Goal: Task Accomplishment & Management: Complete application form

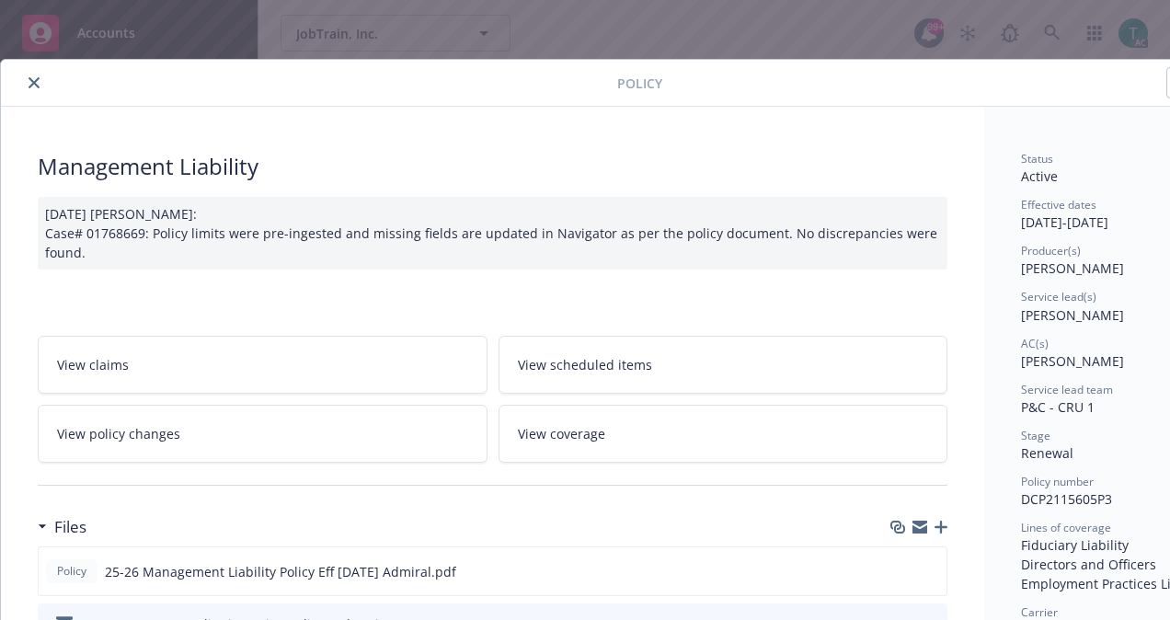
scroll to position [55, 0]
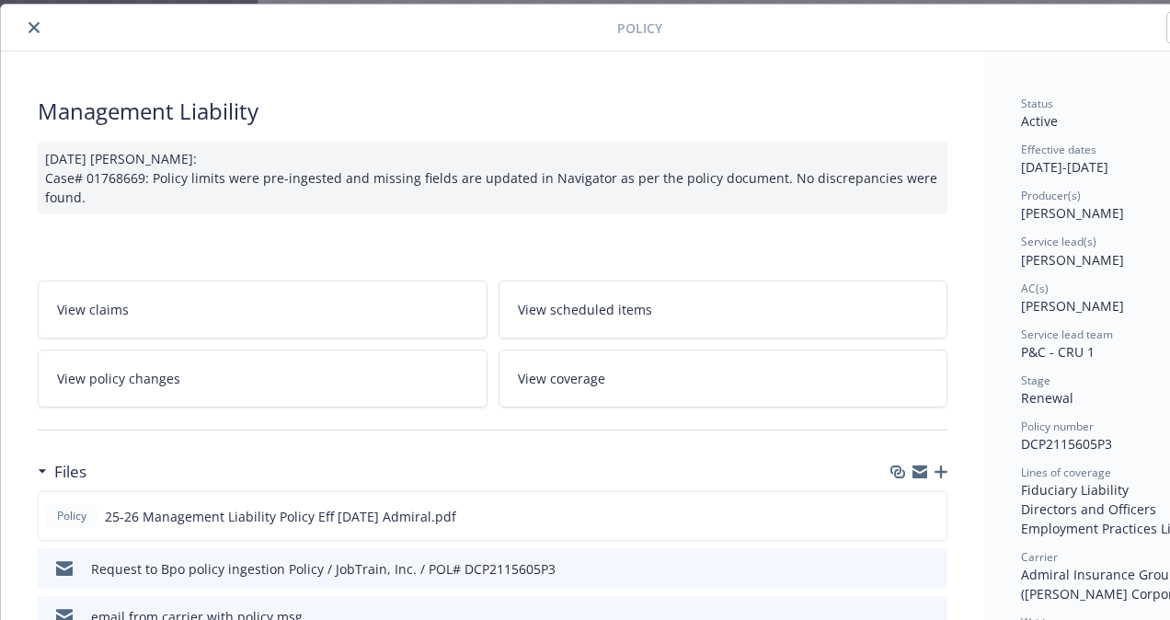
click at [24, 31] on button "close" at bounding box center [34, 28] width 22 height 22
click at [22, 33] on div at bounding box center [312, 28] width 609 height 22
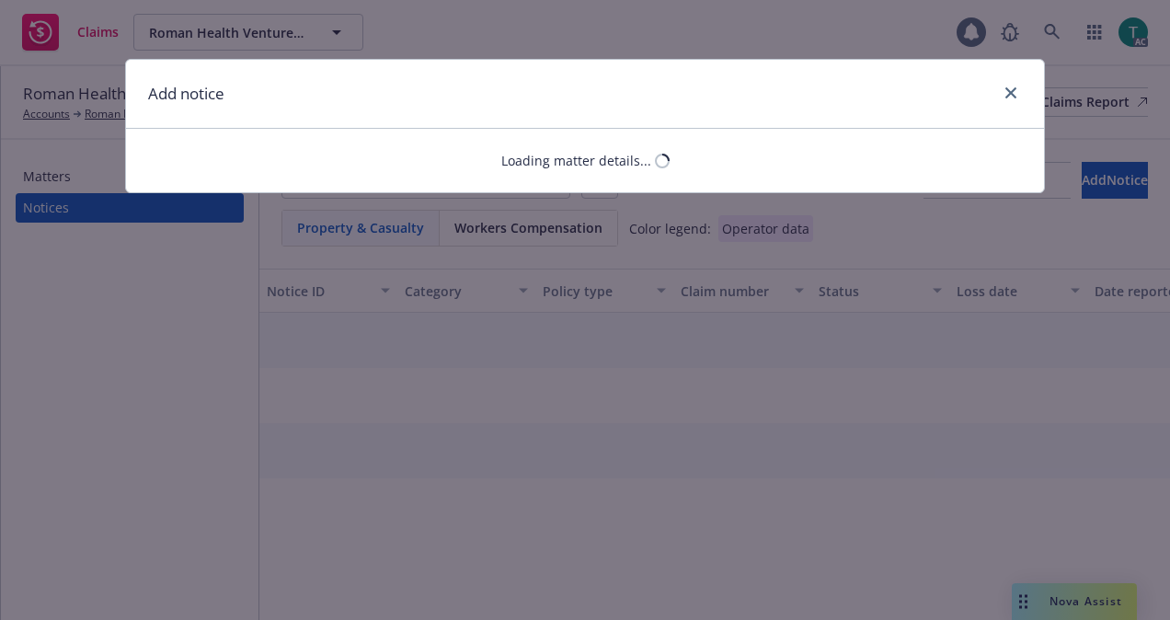
select select "ERROR_AND_OMISSIONS_OR_MEDICAL_MALPRACTICE"
select select "open"
select select "CLAIM"
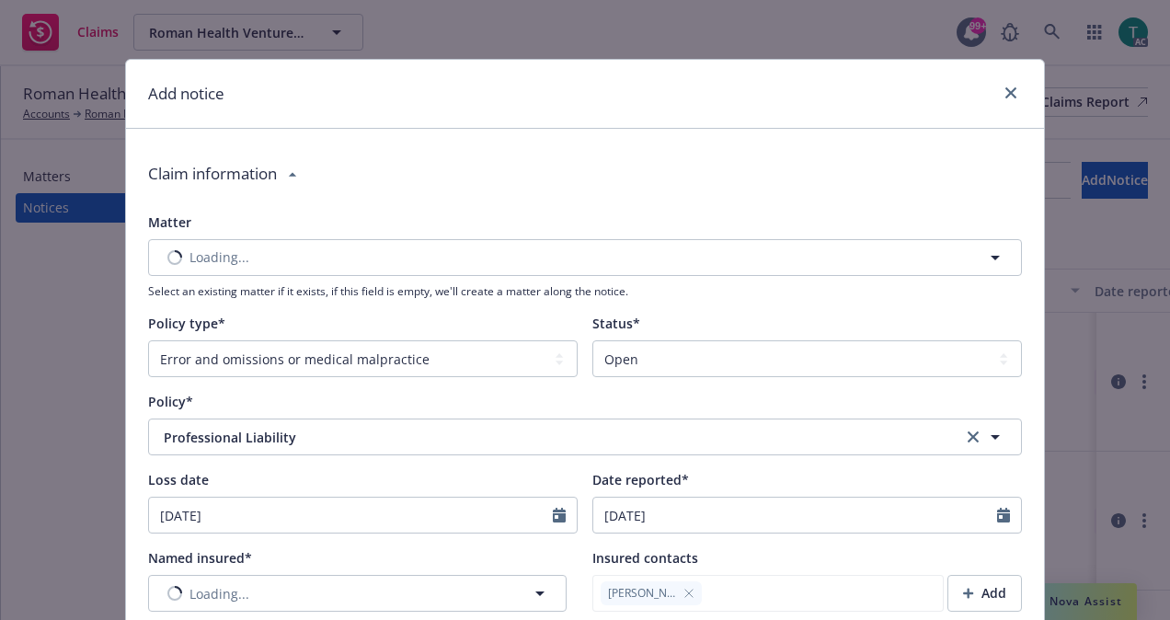
type textarea "x"
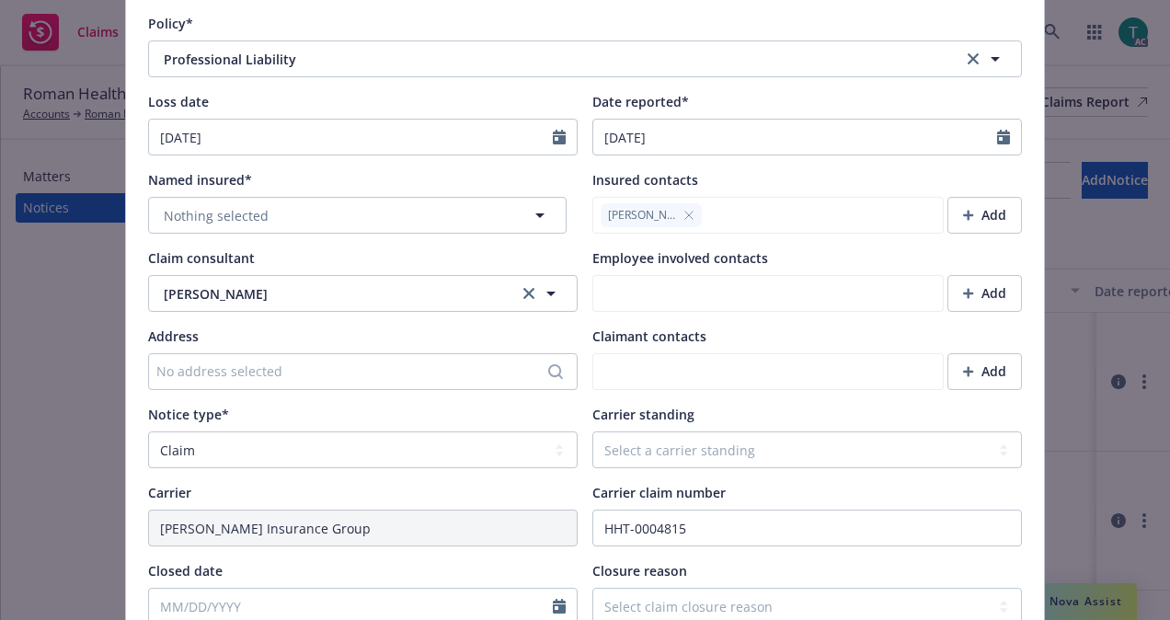
scroll to position [392, 0]
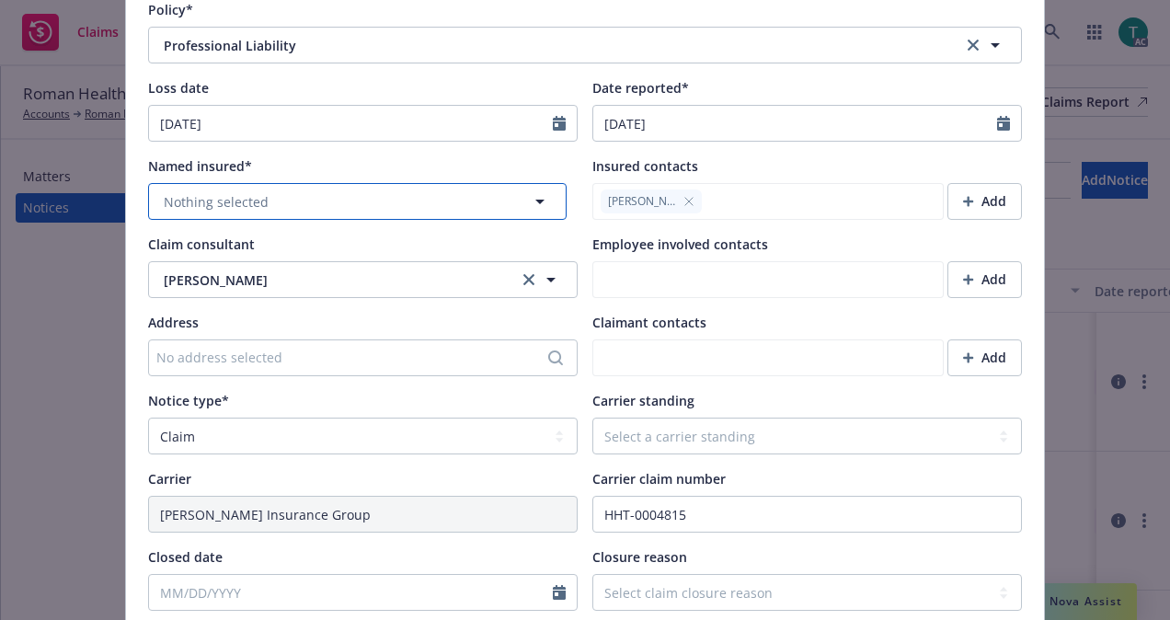
click at [217, 204] on span "Nothing selected" at bounding box center [216, 201] width 105 height 19
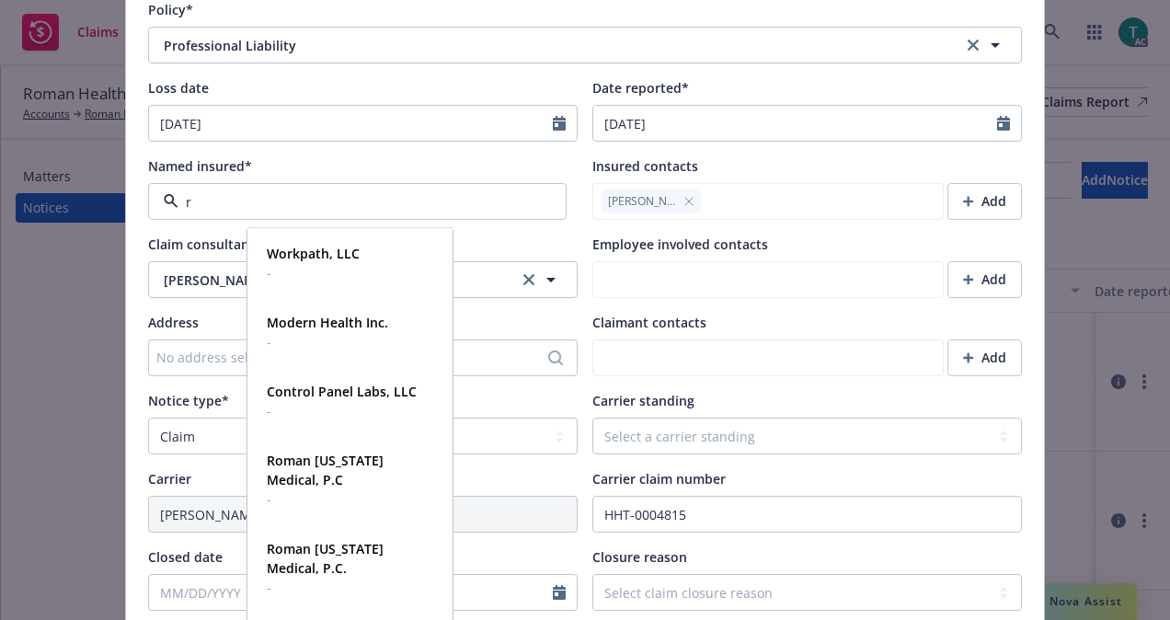
type input "ro"
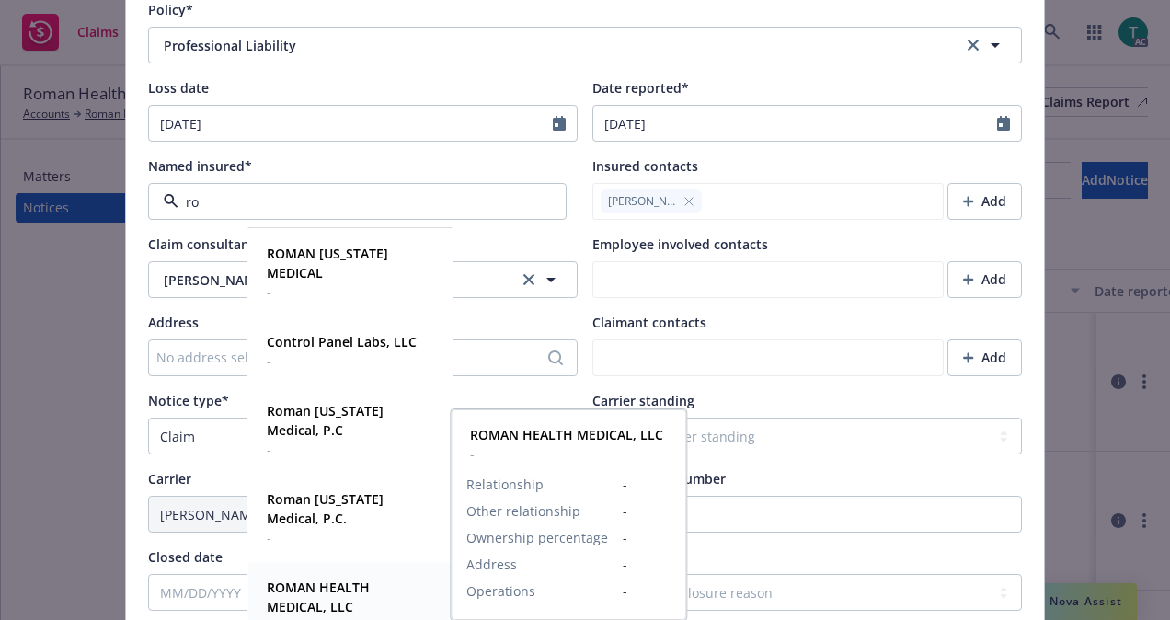
click at [334, 594] on strong "ROMAN HEALTH MEDICAL, LLC" at bounding box center [318, 597] width 103 height 37
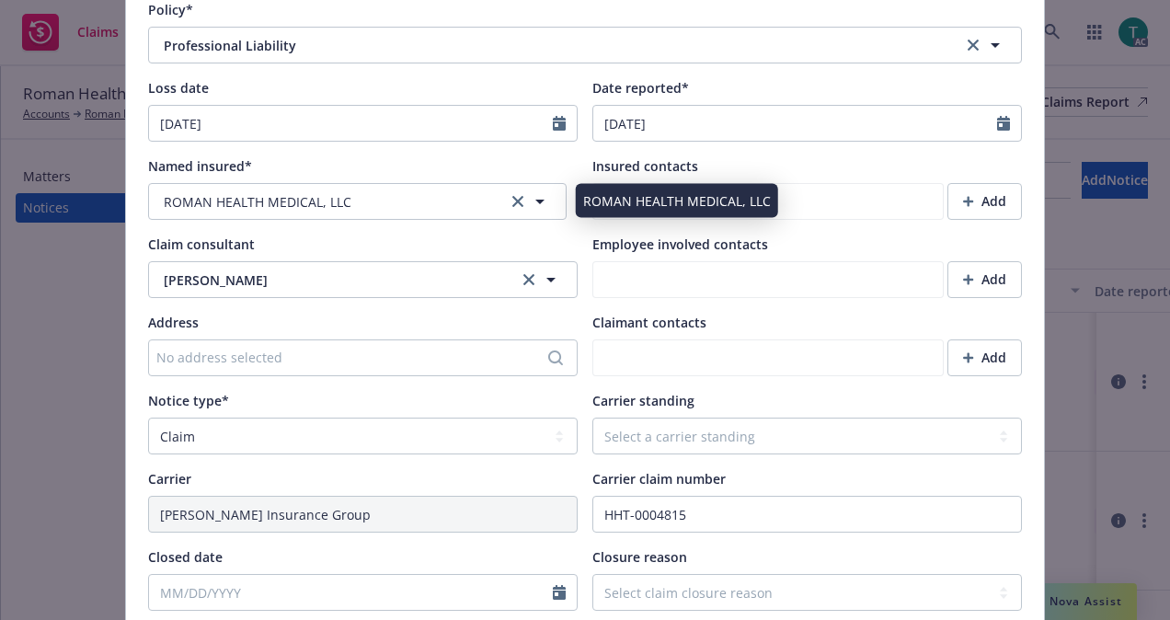
type textarea "x"
click at [355, 202] on button "ROMAN HEALTH MEDICAL, LLC" at bounding box center [357, 201] width 419 height 37
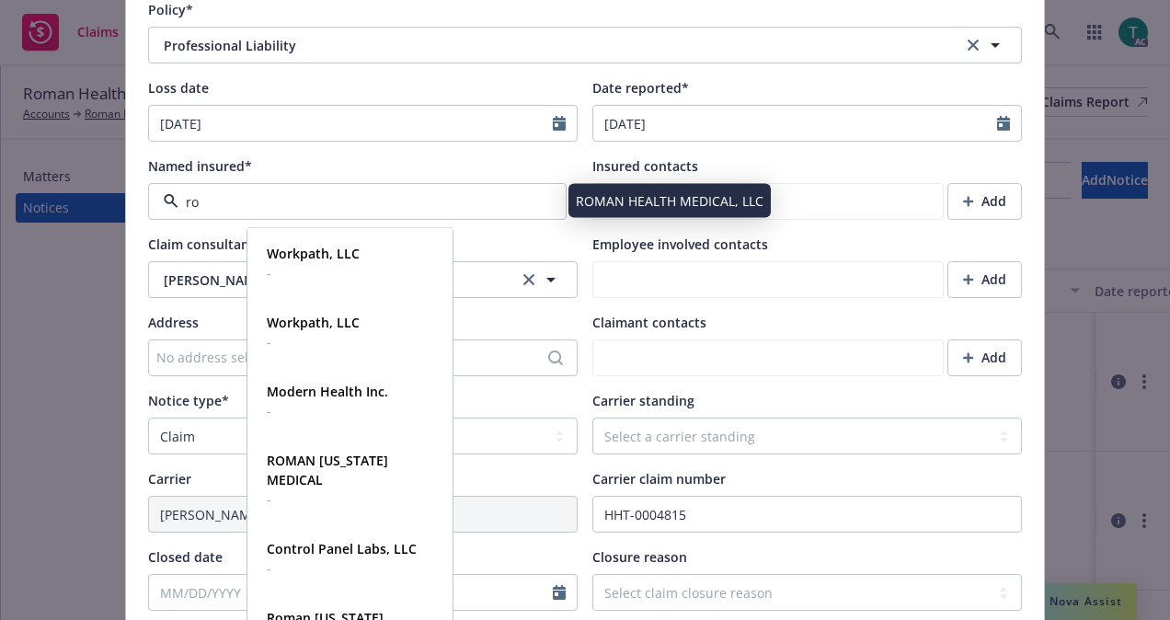
type input "[PERSON_NAME]"
type textarea "x"
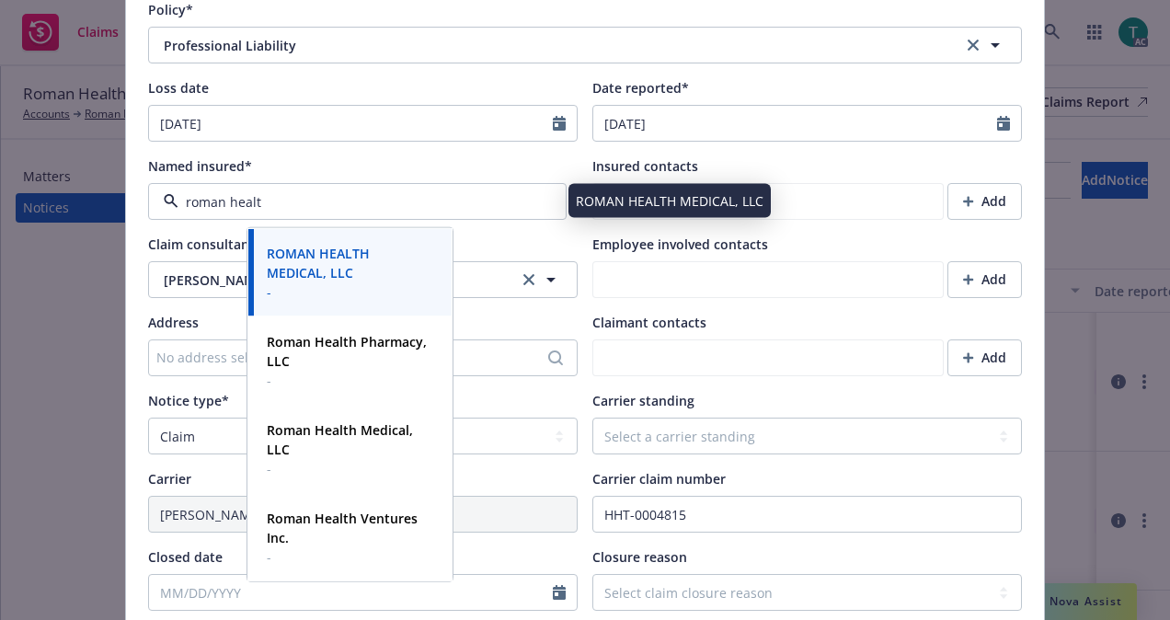
type input "roman health"
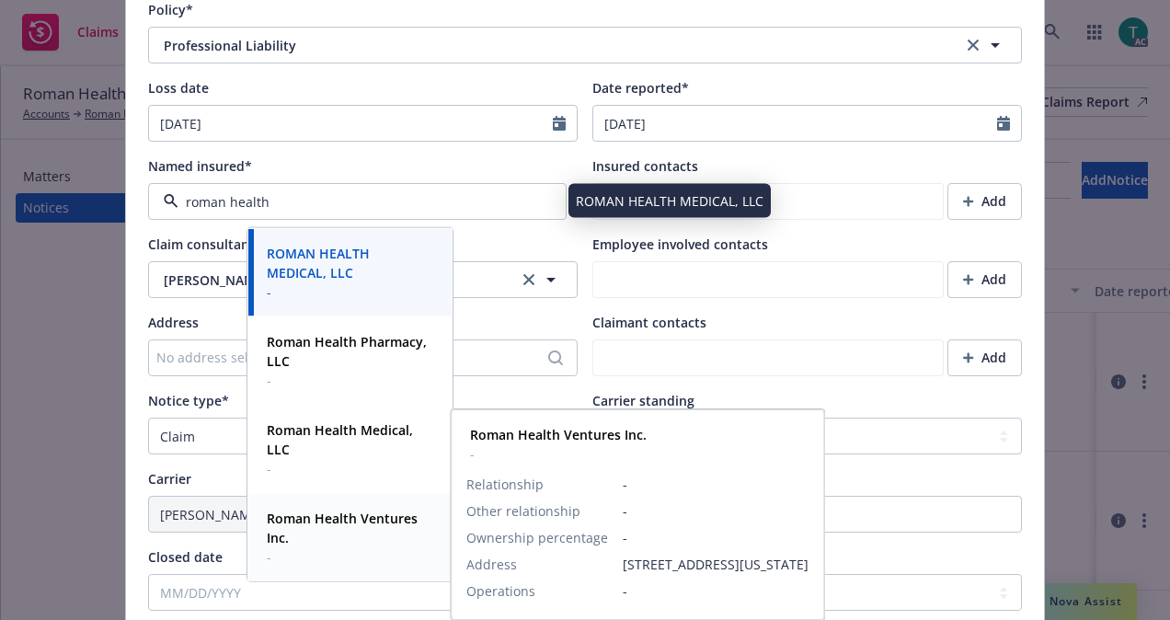
click at [296, 519] on strong "Roman Health Ventures Inc." at bounding box center [342, 528] width 151 height 37
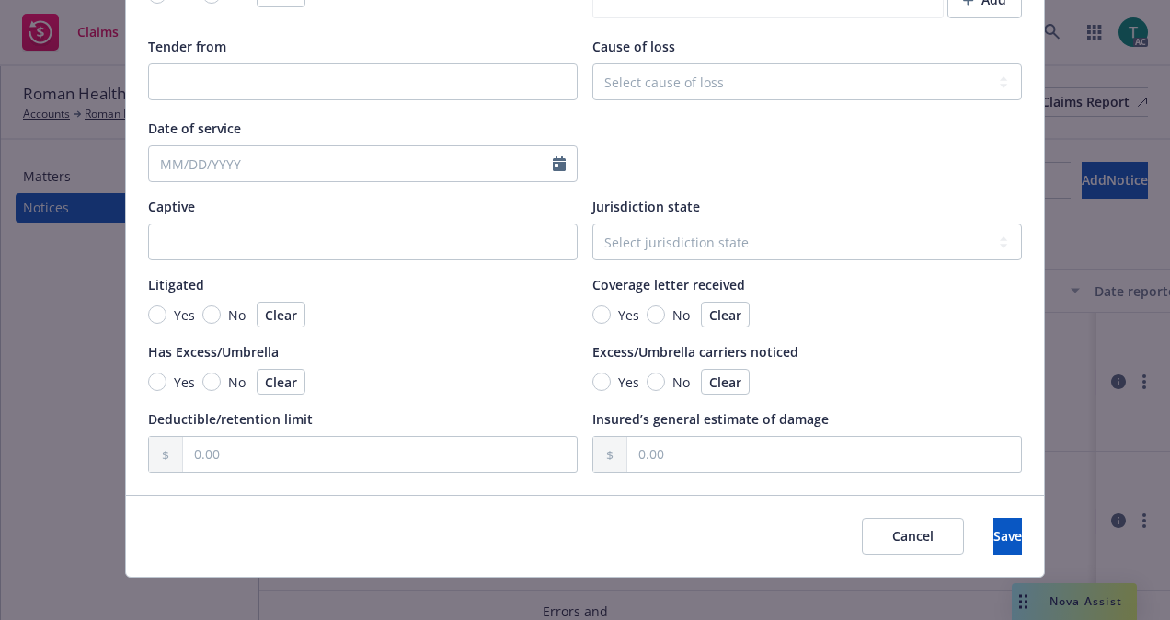
scroll to position [1750, 0]
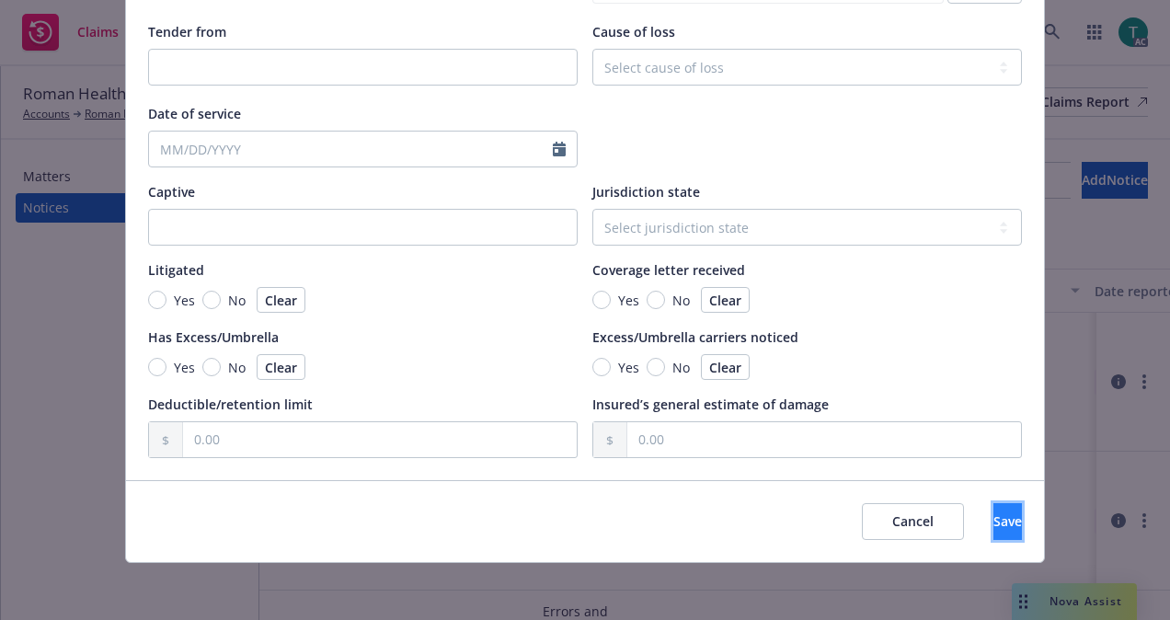
click at [994, 525] on button "Save" at bounding box center [1008, 521] width 29 height 37
type textarea "x"
